Goal: Information Seeking & Learning: Learn about a topic

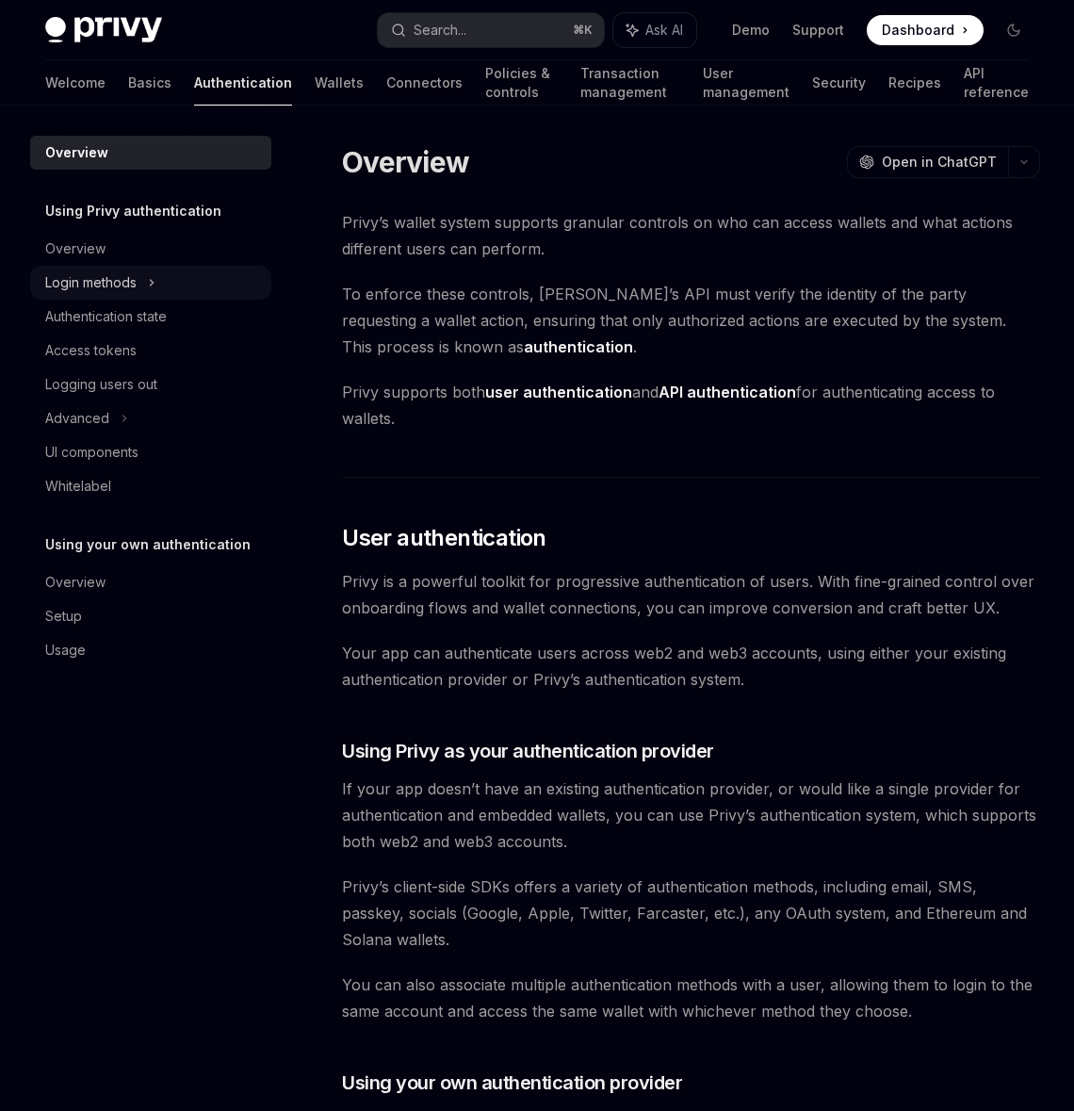
click at [137, 274] on div "Login methods" at bounding box center [90, 282] width 91 height 23
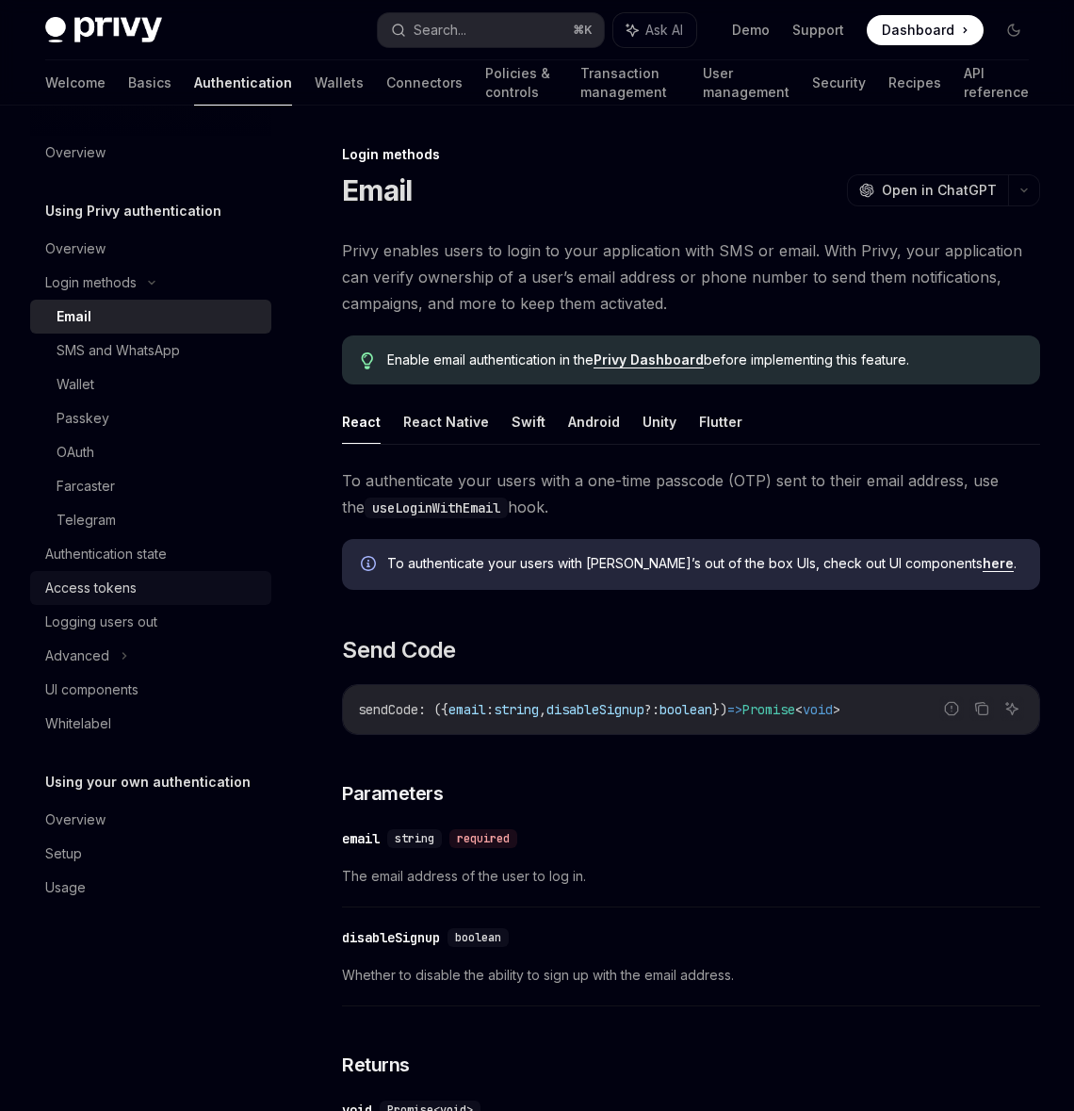
click at [142, 596] on div "Access tokens" at bounding box center [152, 588] width 215 height 23
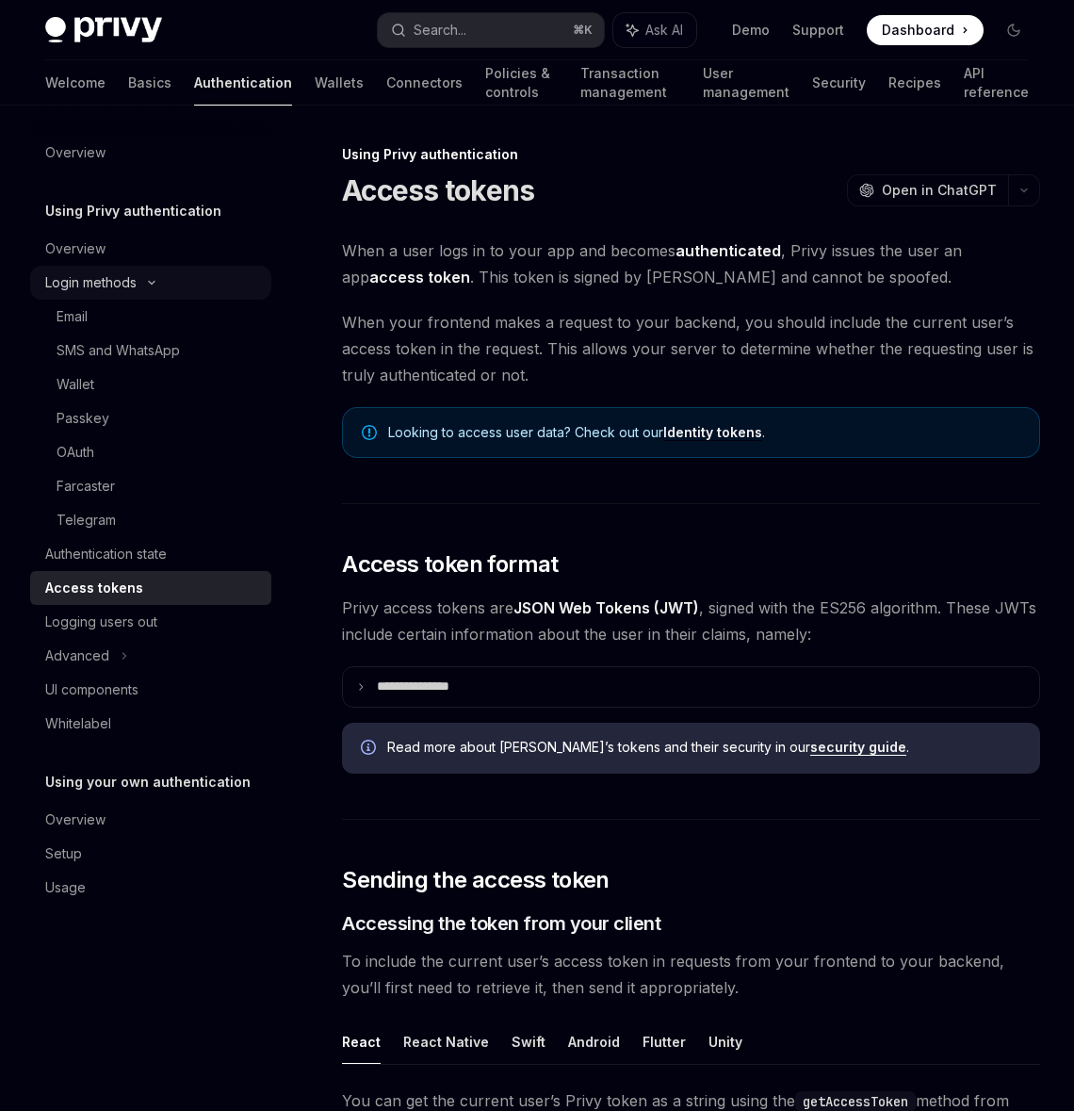
click at [125, 291] on div "Login methods" at bounding box center [90, 282] width 91 height 23
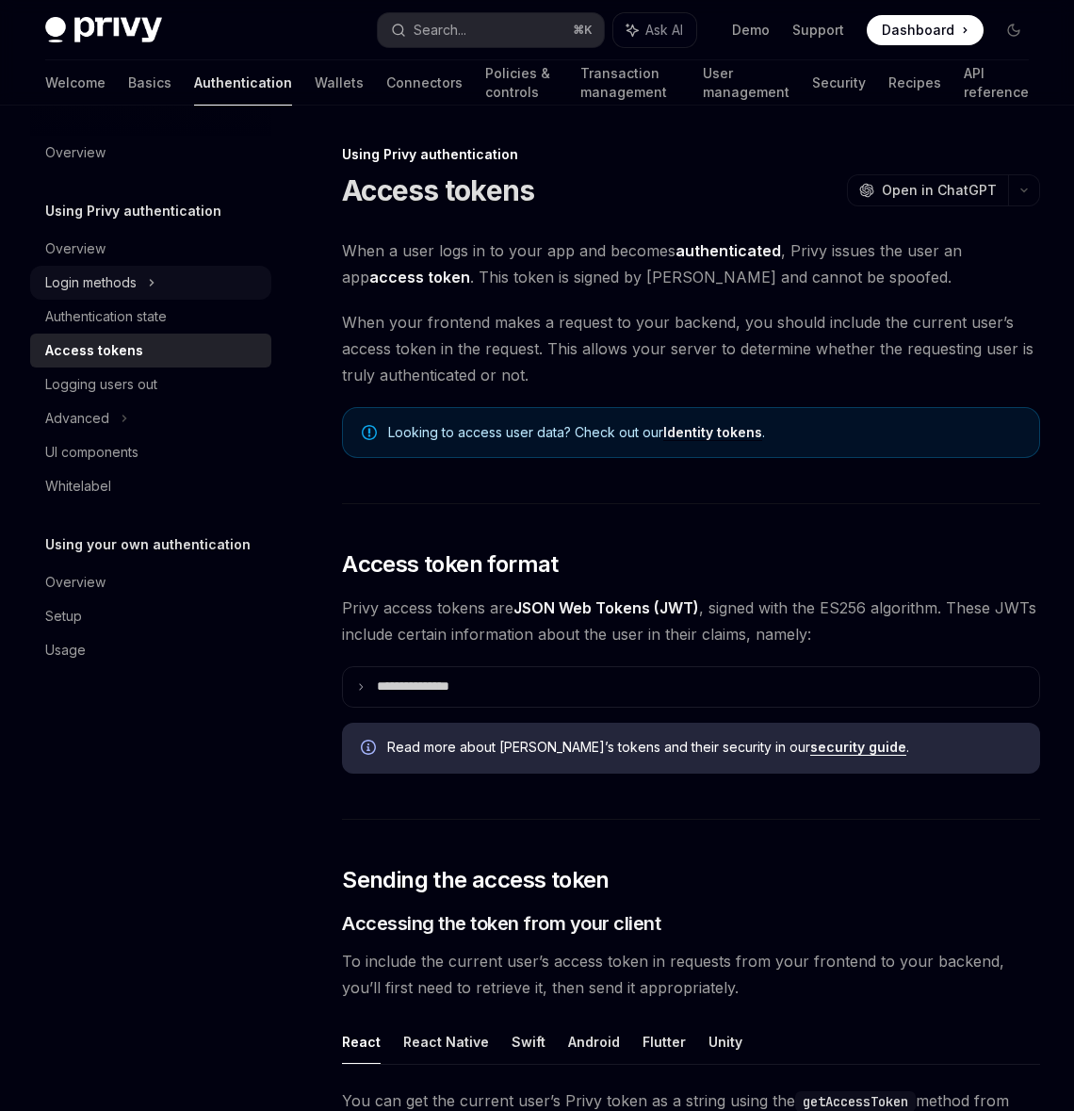
click at [124, 281] on div "Login methods" at bounding box center [90, 282] width 91 height 23
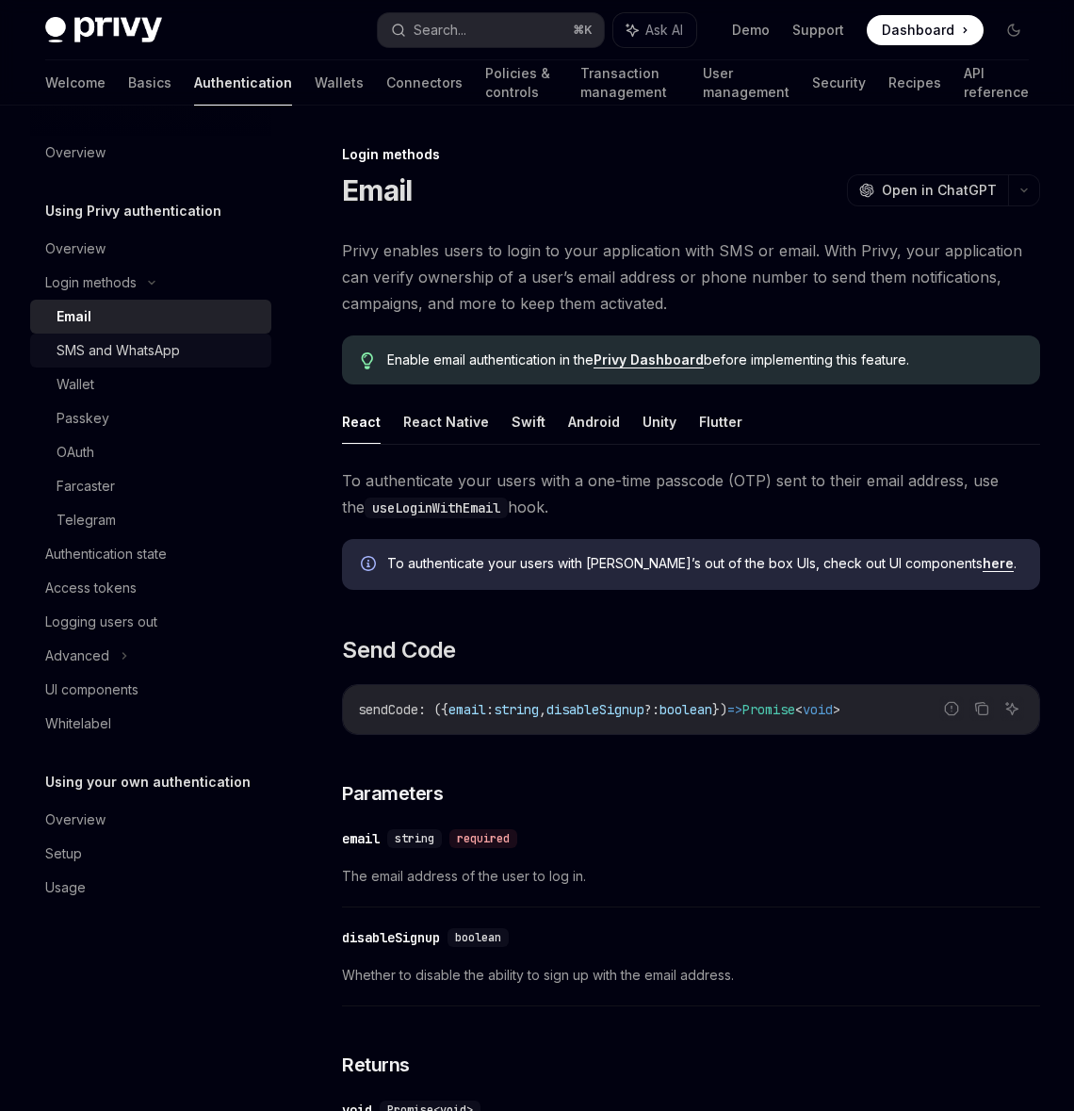
click at [122, 350] on div "SMS and WhatsApp" at bounding box center [118, 350] width 123 height 23
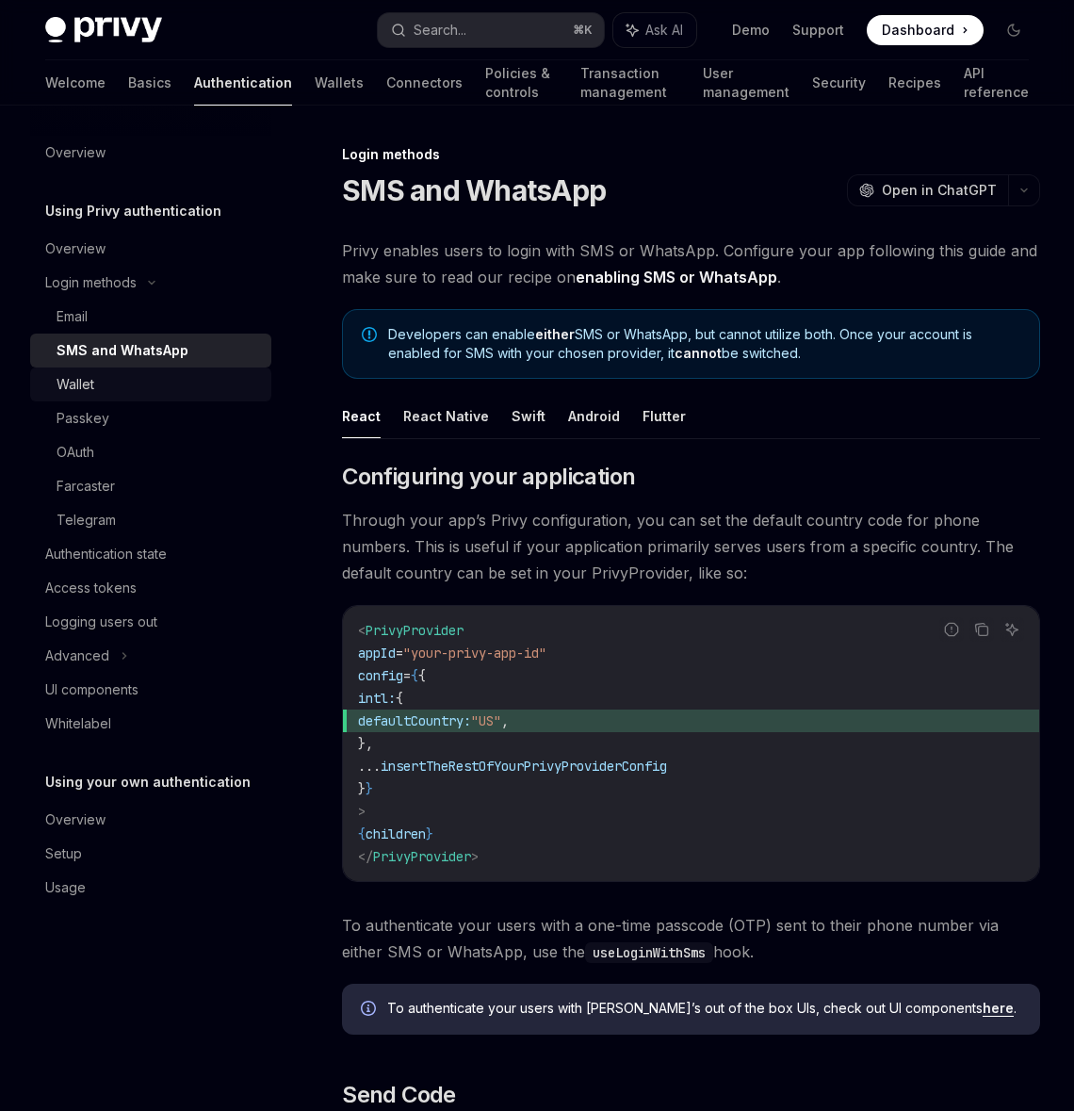
click at [129, 380] on div "Wallet" at bounding box center [158, 384] width 203 height 23
type textarea "*"
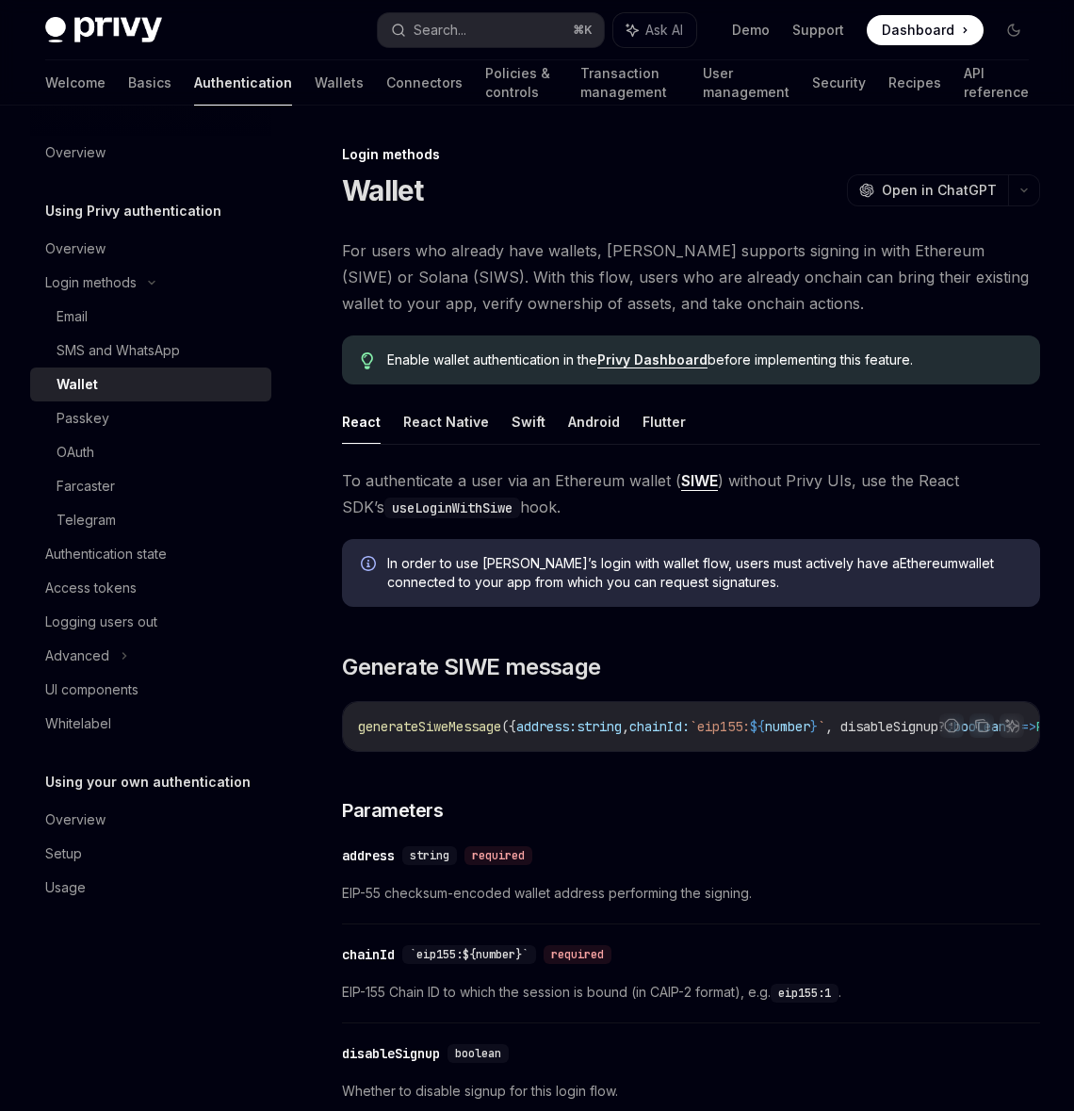
click at [593, 310] on span "For users who already have wallets, [PERSON_NAME] supports signing in with Ethe…" at bounding box center [691, 276] width 698 height 79
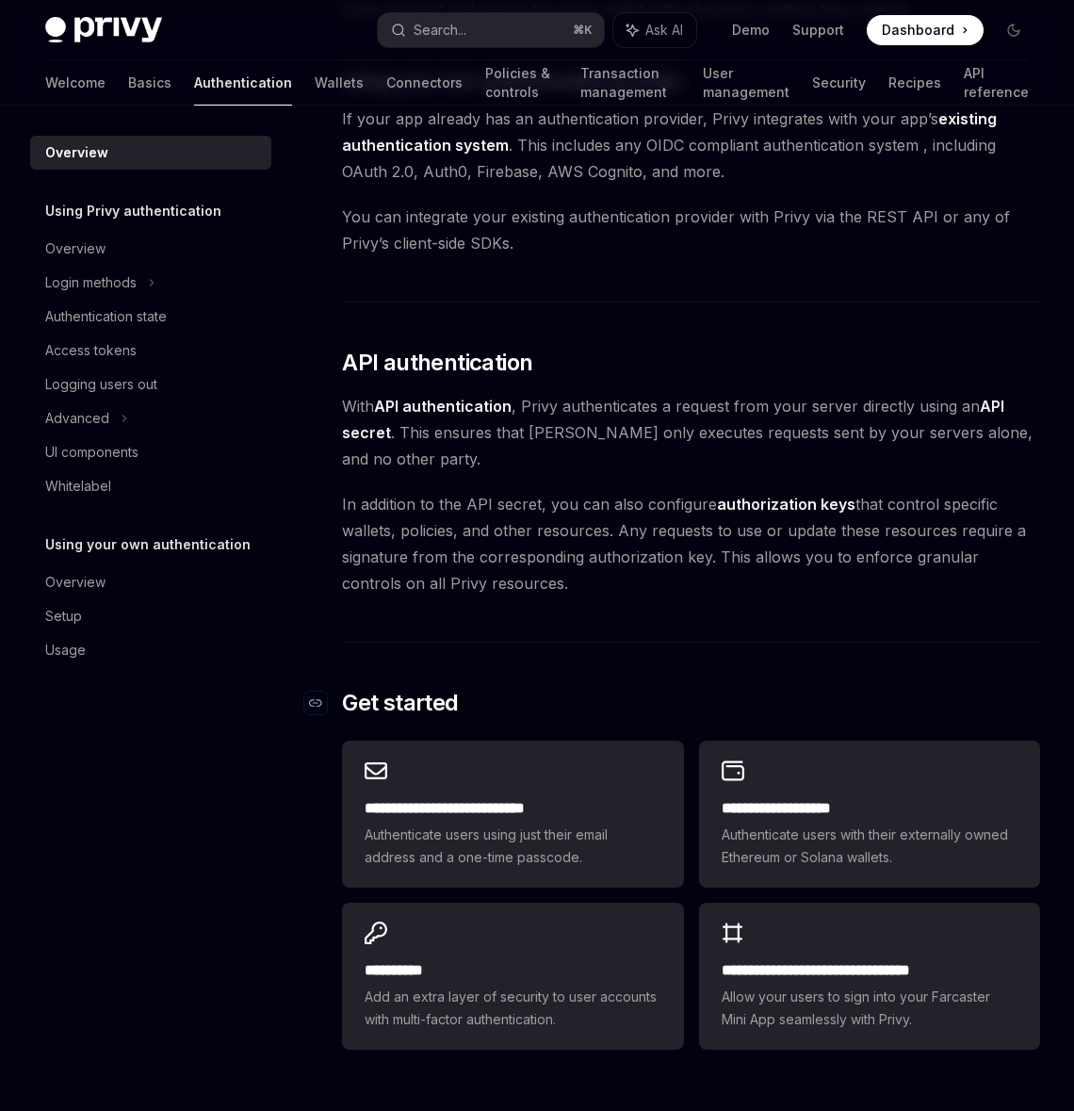
scroll to position [1094, 0]
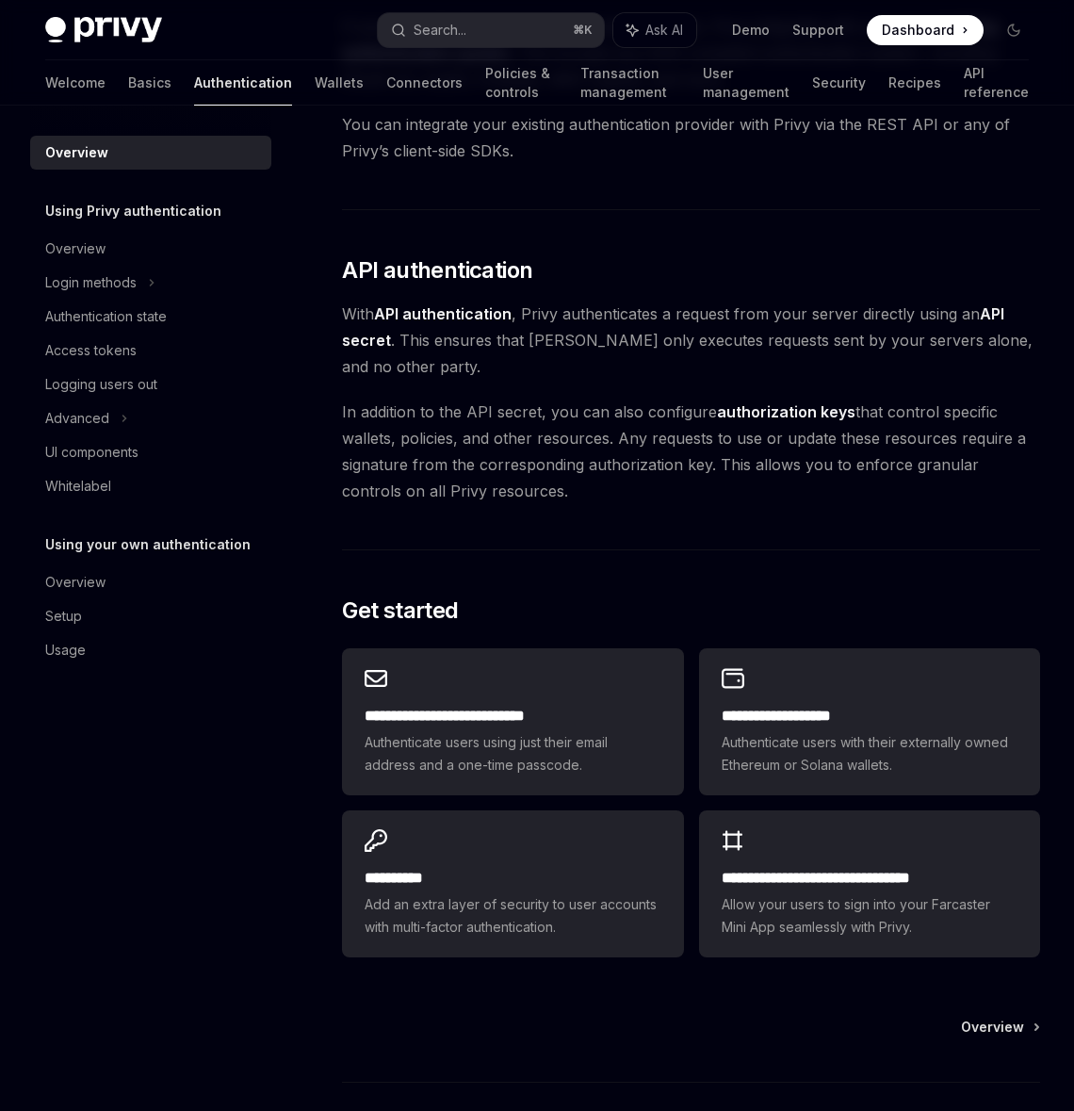
click at [643, 502] on span "In addition to the API secret, you can also configure authorization keys that c…" at bounding box center [691, 451] width 698 height 106
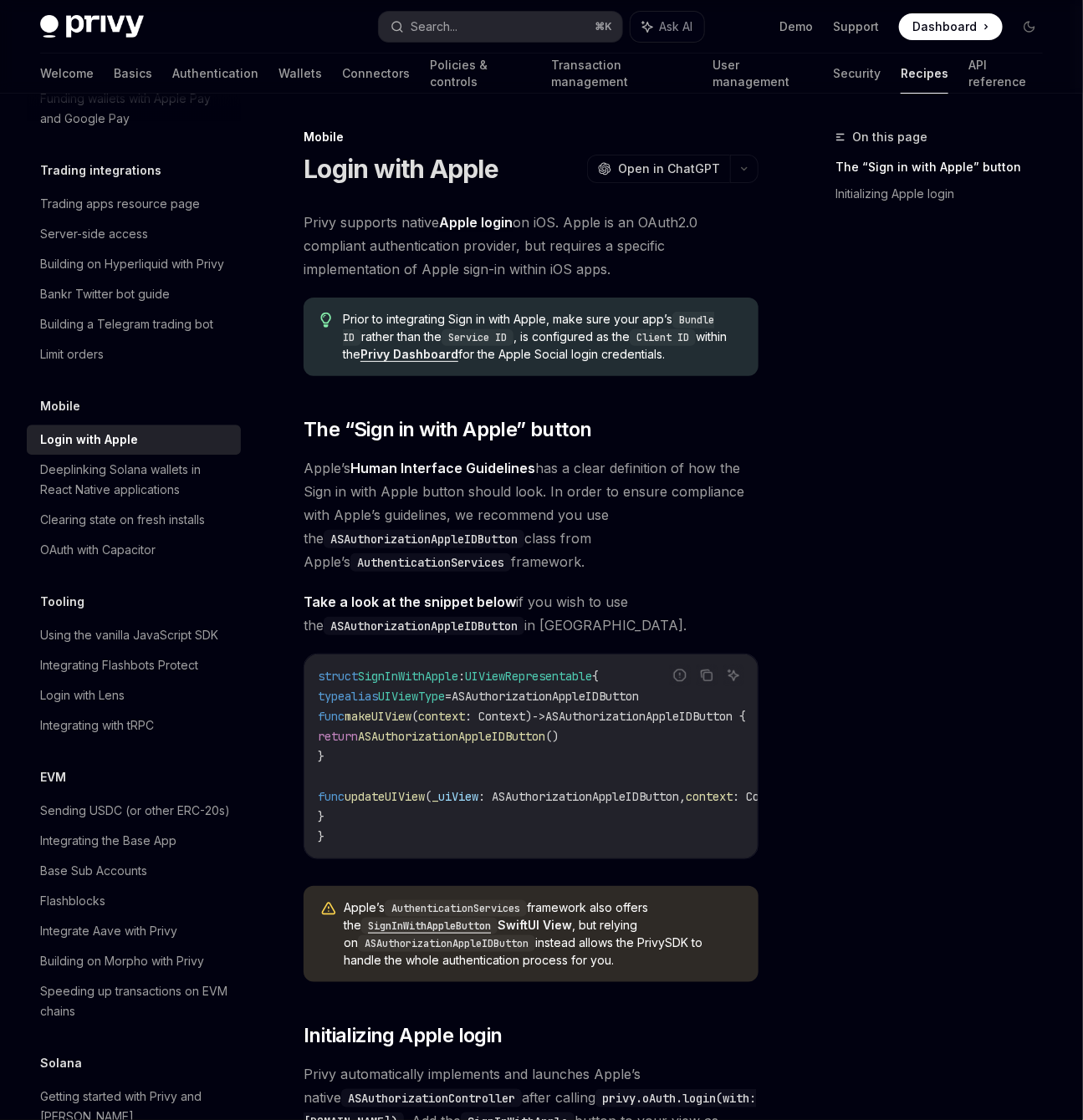
click at [442, 359] on link "Privy Dashboard" at bounding box center [409, 354] width 98 height 15
type textarea "*"
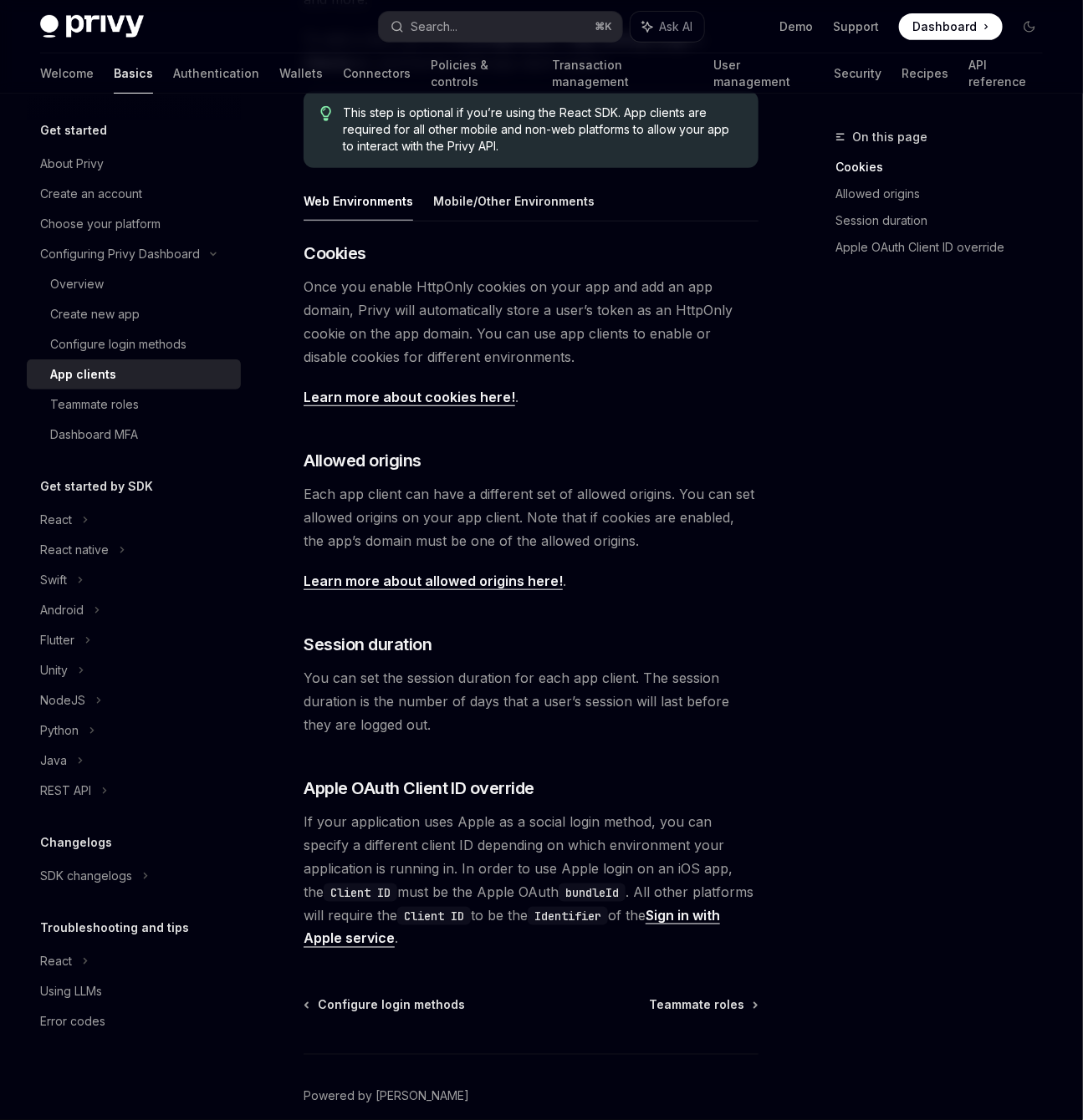
scroll to position [325, 0]
